Goal: Task Accomplishment & Management: Use online tool/utility

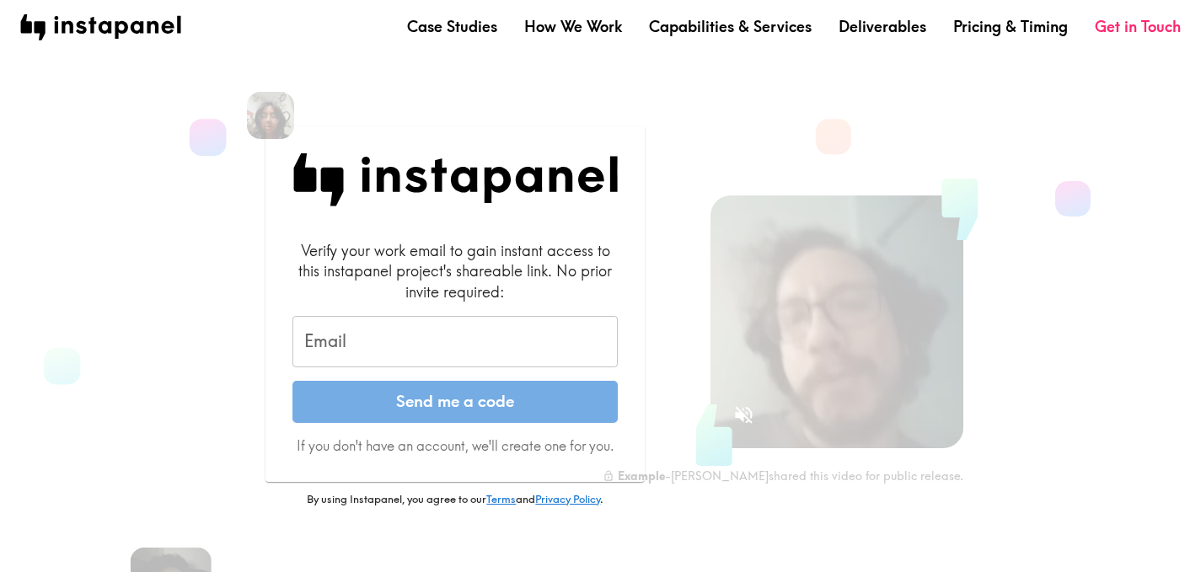
click at [500, 338] on input "Email" at bounding box center [454, 342] width 325 height 52
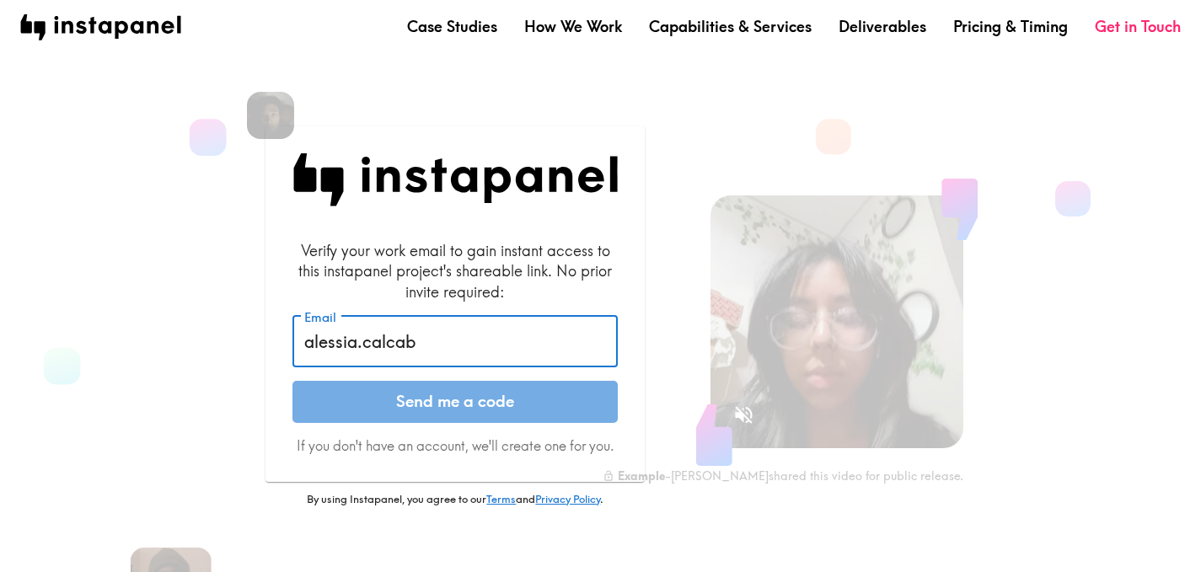
type input "[EMAIL_ADDRESS][DOMAIN_NAME]"
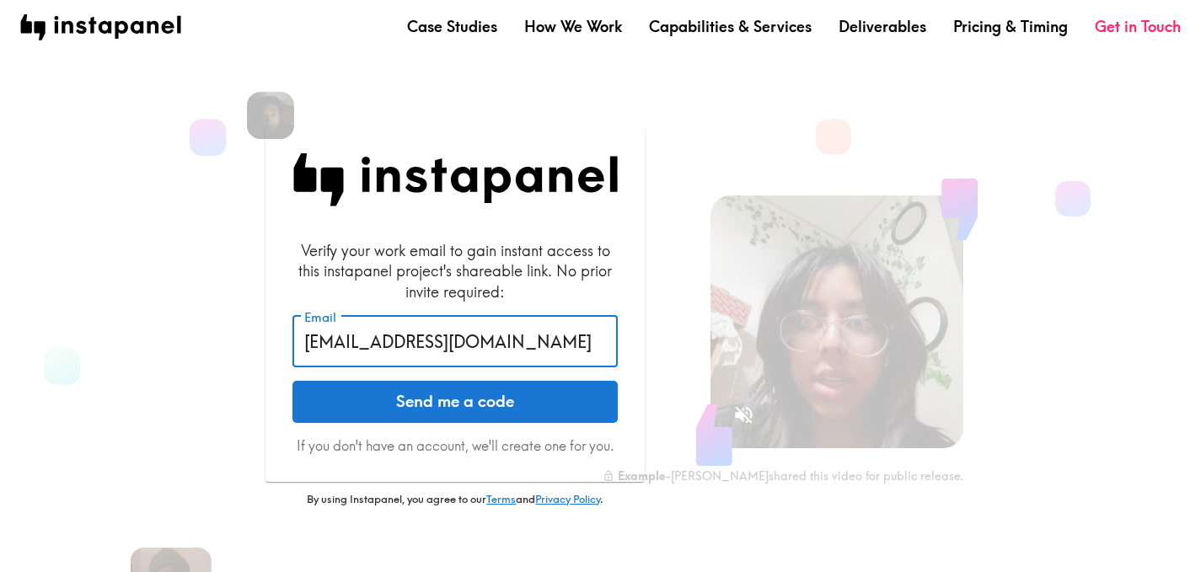
click at [505, 398] on button "Send me a code" at bounding box center [454, 402] width 325 height 42
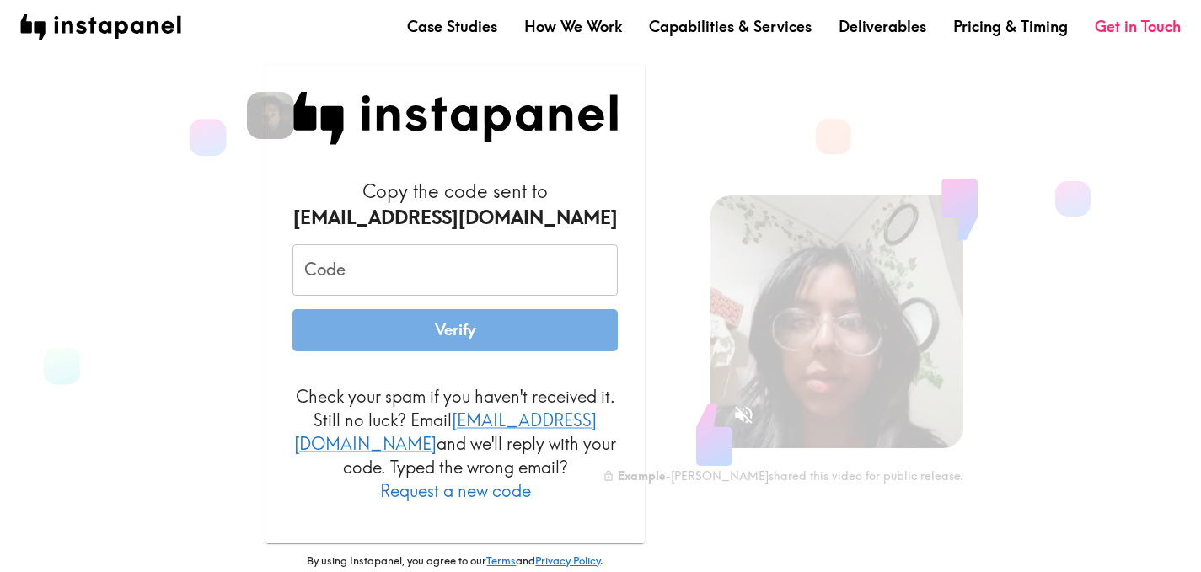
click at [469, 279] on input "Code" at bounding box center [454, 270] width 325 height 52
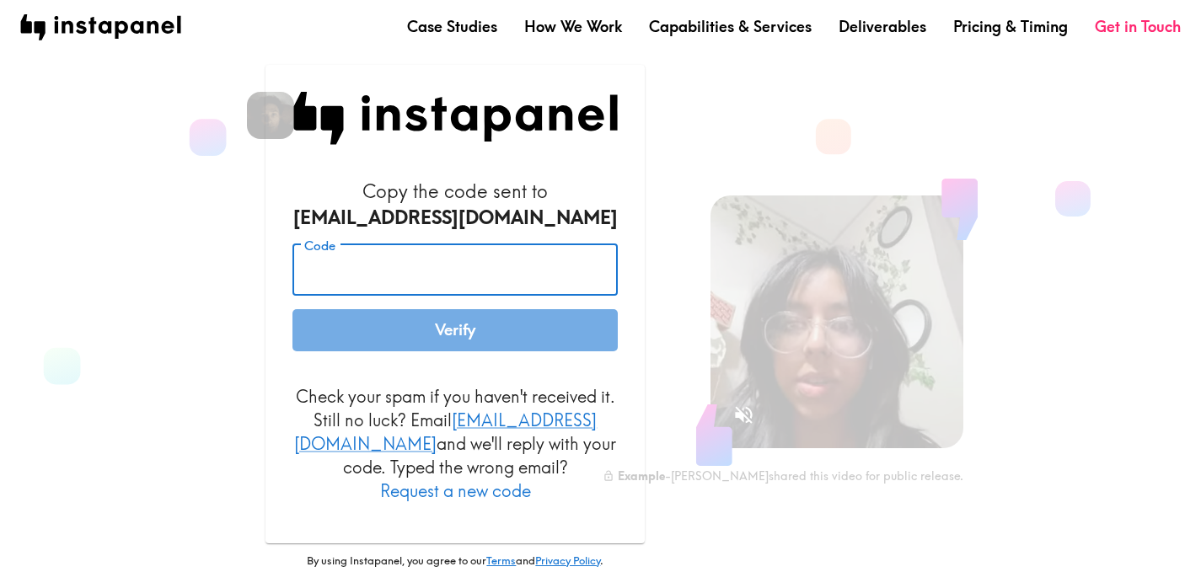
type input "b"
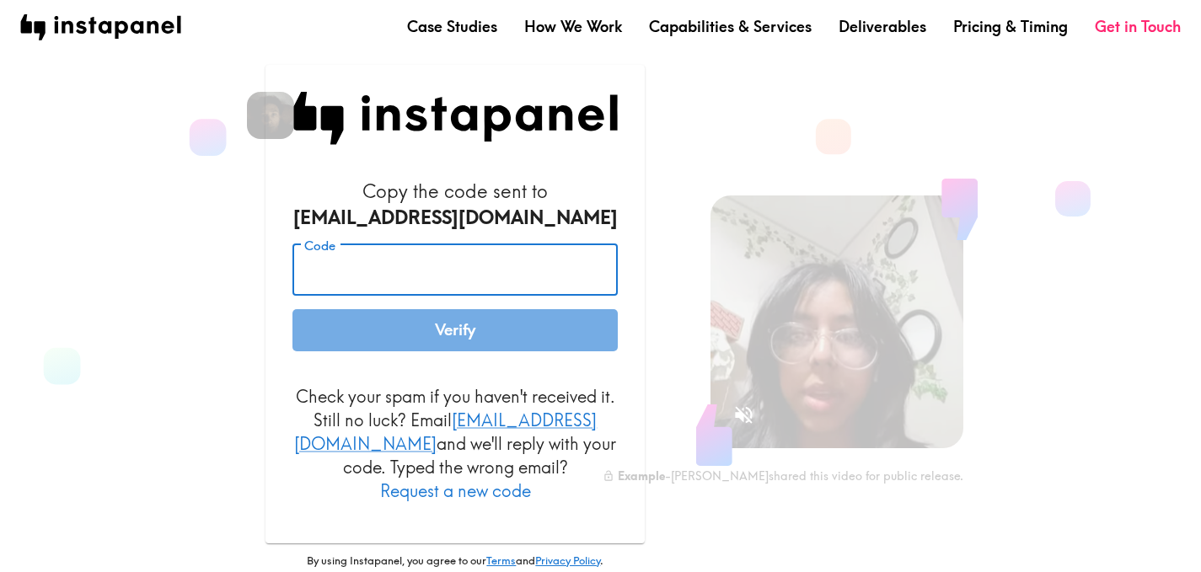
paste input "pjh_rE9_FpH"
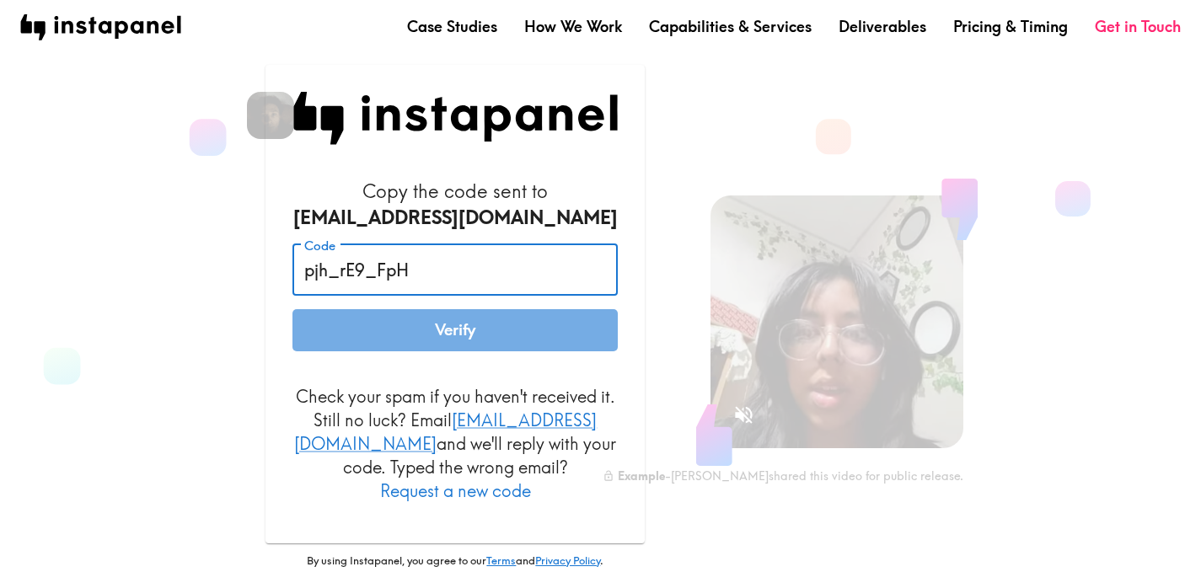
type input "pjh_rE9_FpH"
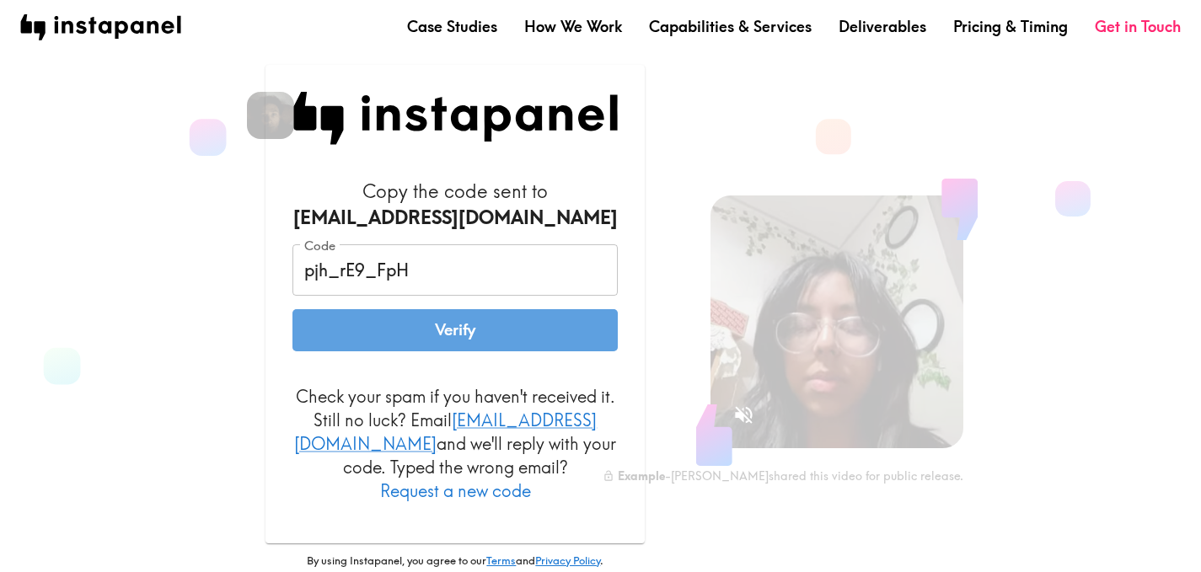
click at [425, 348] on button "Verify" at bounding box center [454, 330] width 325 height 42
